Goal: Find specific page/section: Find specific page/section

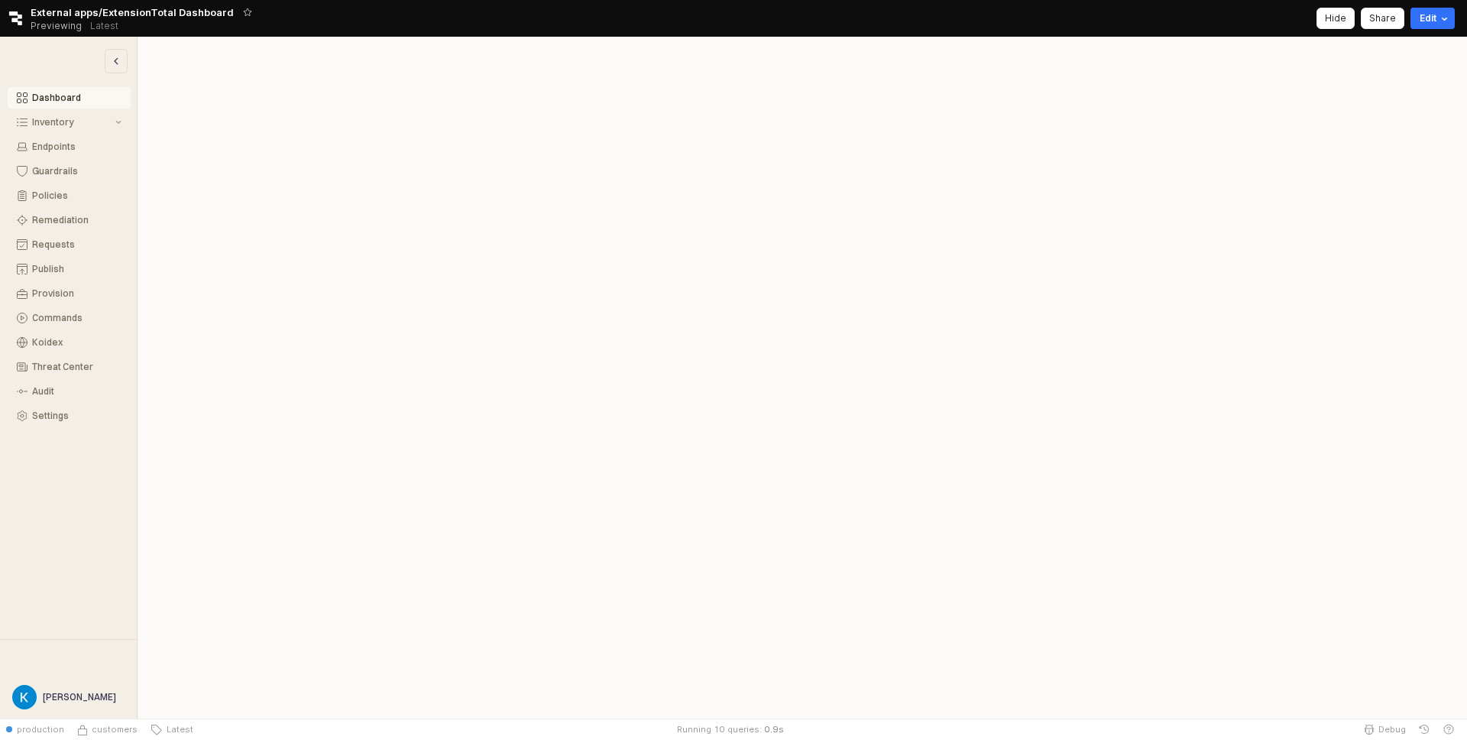
click at [1341, 24] on div "Hide" at bounding box center [1335, 18] width 21 height 20
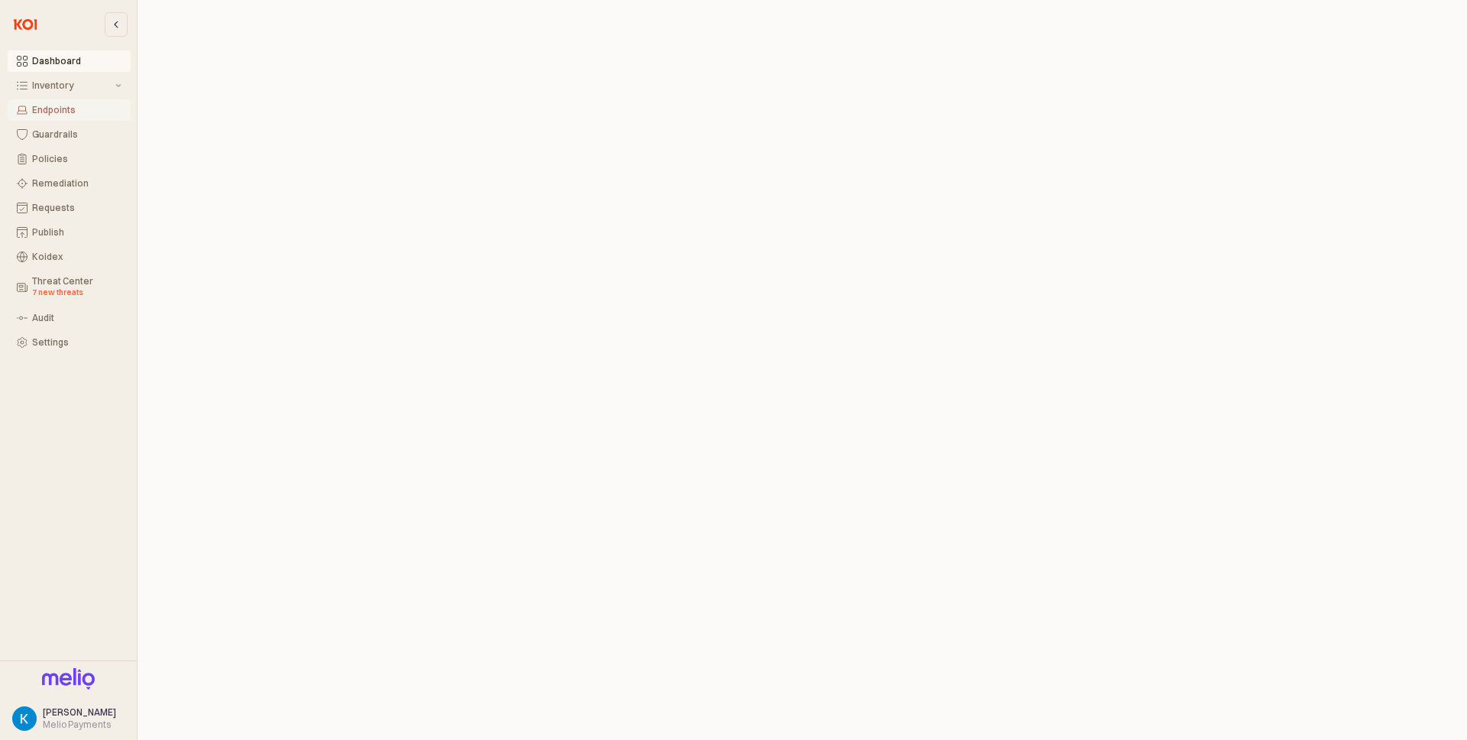
click at [49, 115] on button "Endpoints" at bounding box center [69, 109] width 123 height 21
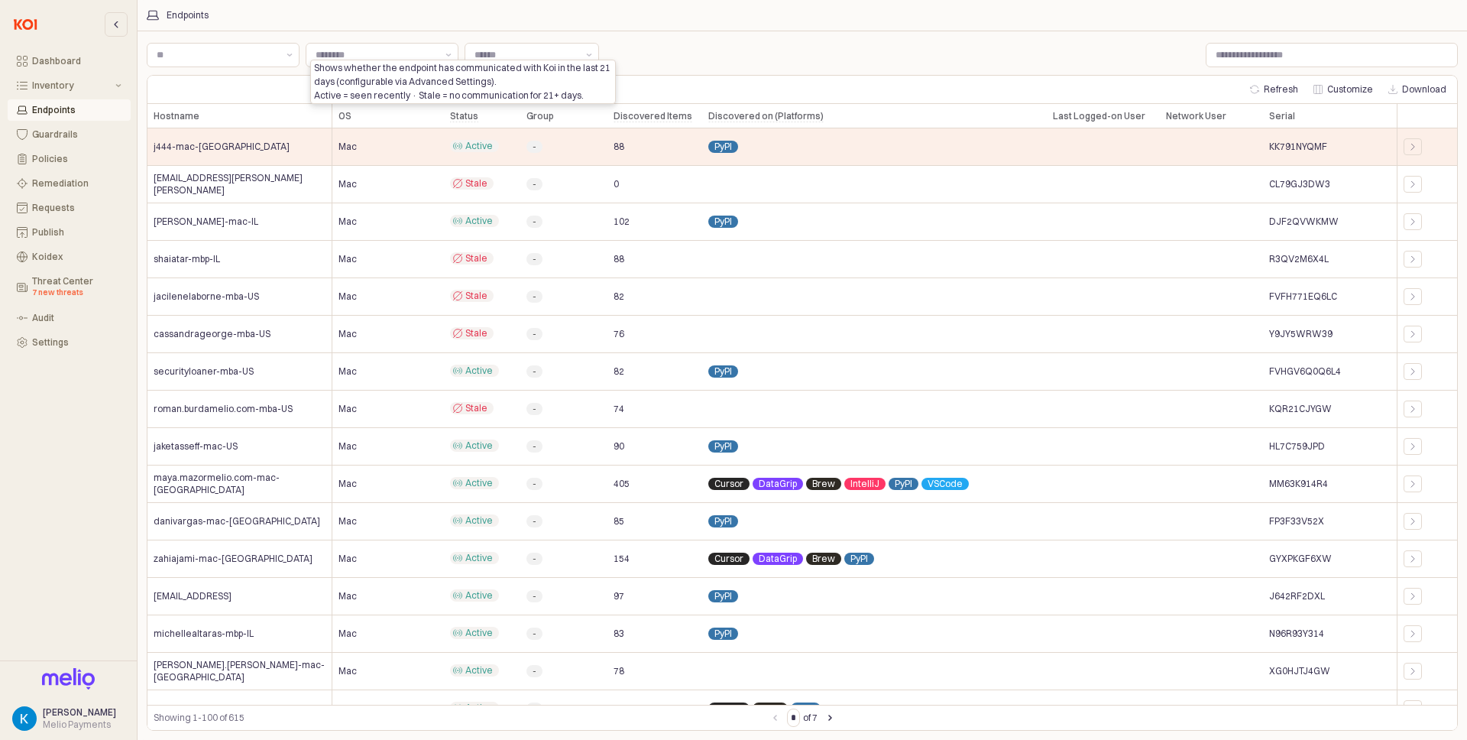
click at [468, 120] on span "Status" at bounding box center [464, 116] width 28 height 12
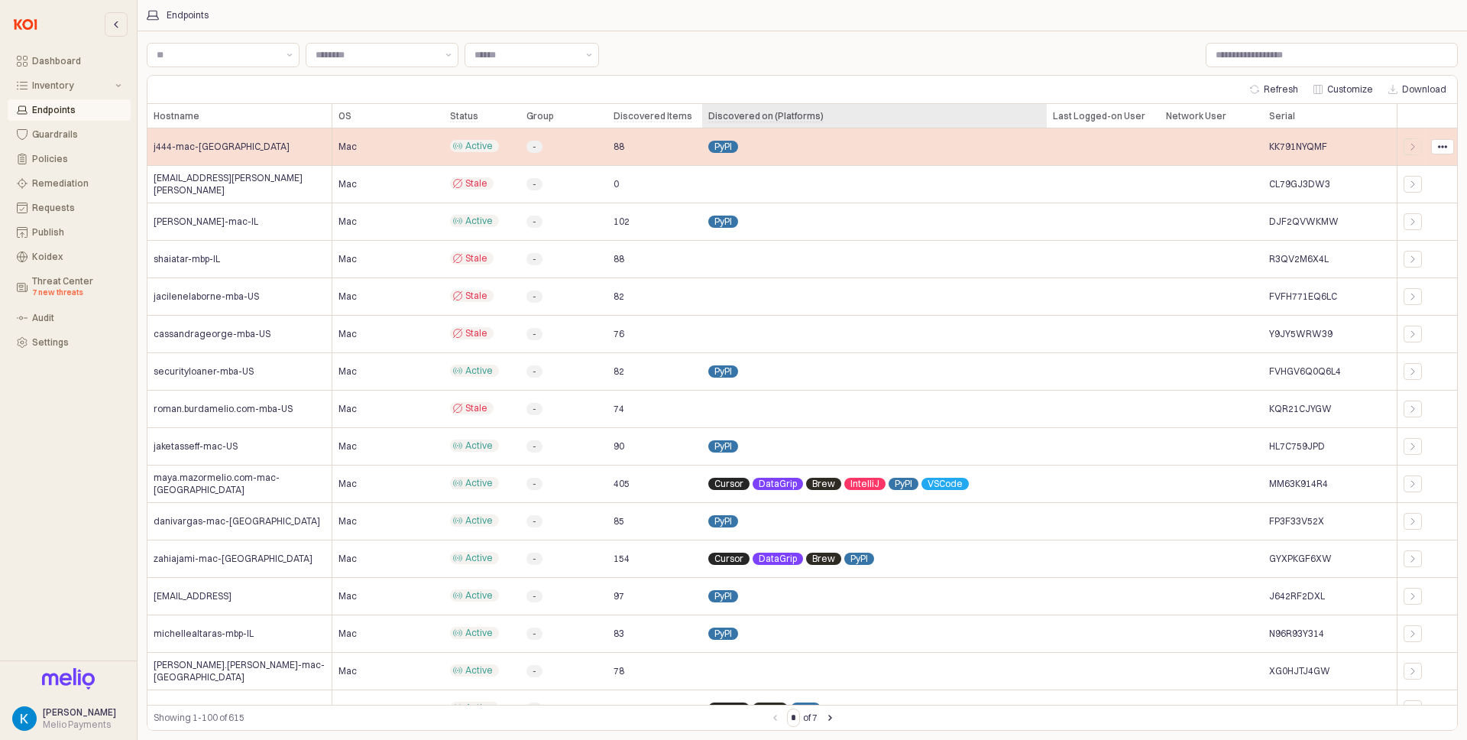
click at [920, 121] on div "Discovered on (Platforms) Discovered on (Platforms)" at bounding box center [874, 116] width 345 height 24
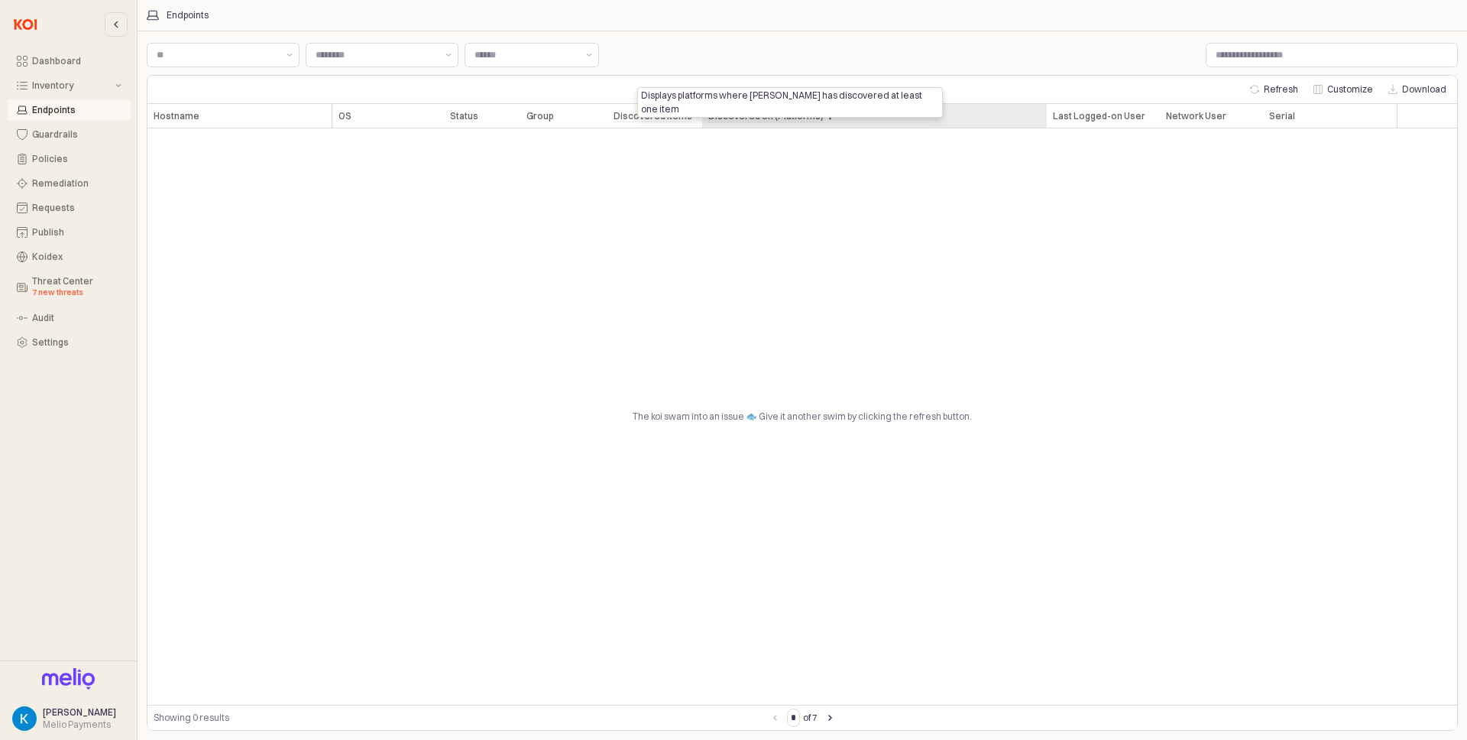
click at [918, 120] on div "Discovered on (Platforms) Discovered on (Platforms)" at bounding box center [874, 116] width 345 height 24
click at [1259, 85] on icon "App Frame" at bounding box center [1254, 89] width 9 height 9
click at [952, 336] on div "The koi swam into an issue 🐟 Give it another swim by clicking the refresh butto…" at bounding box center [802, 416] width 1310 height 576
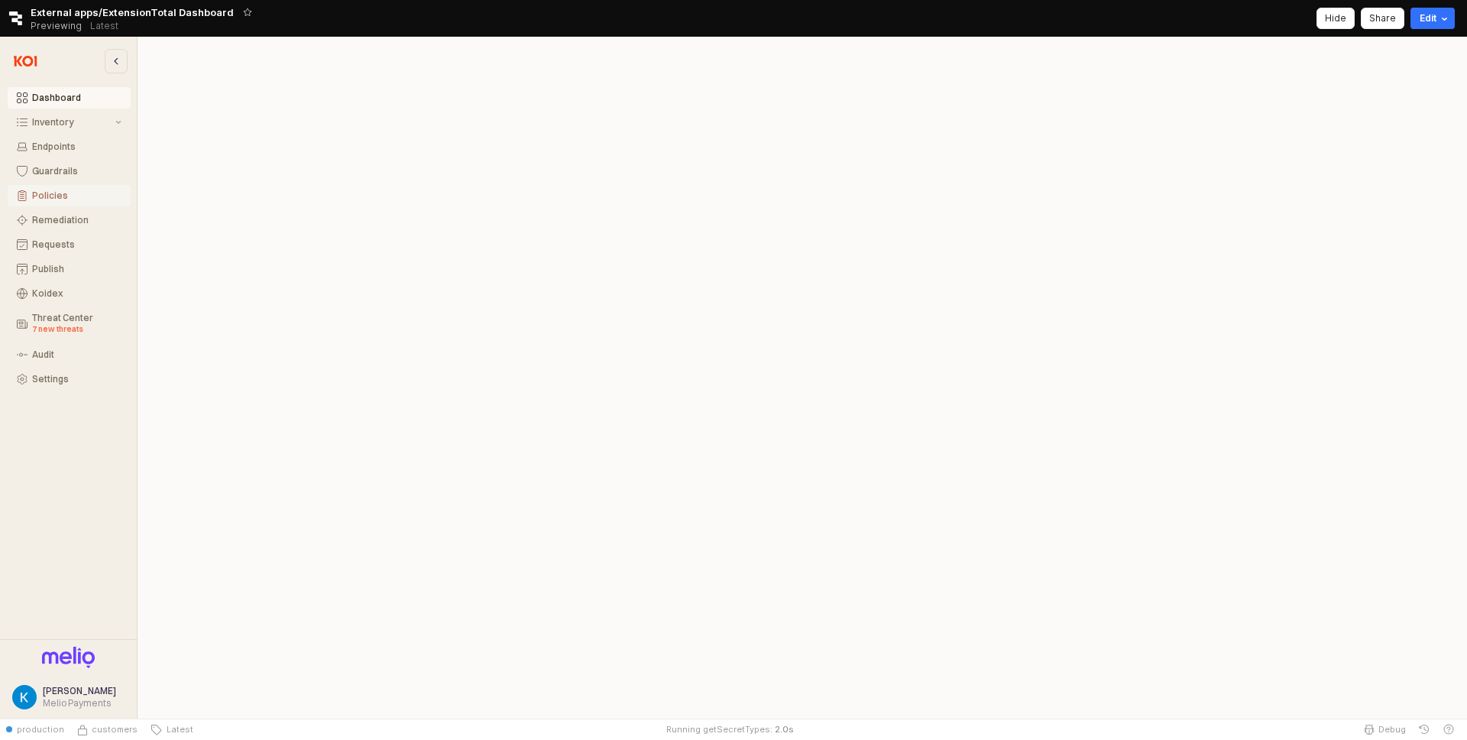
click at [57, 193] on div "Policies" at bounding box center [76, 195] width 89 height 11
